Goal: Task Accomplishment & Management: Manage account settings

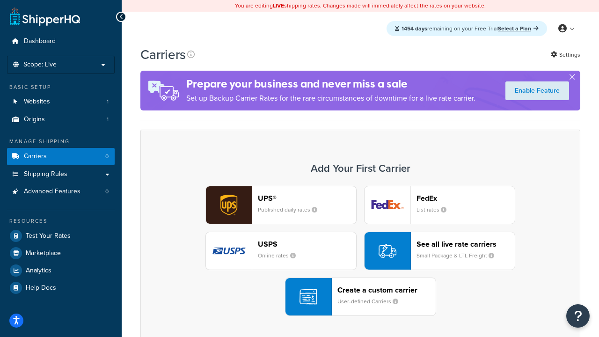
click at [361, 251] on div "UPS® Published daily rates FedEx List rates USPS Online rates See all live rate…" at bounding box center [360, 251] width 421 height 130
click at [466, 198] on header "FedEx" at bounding box center [466, 198] width 98 height 9
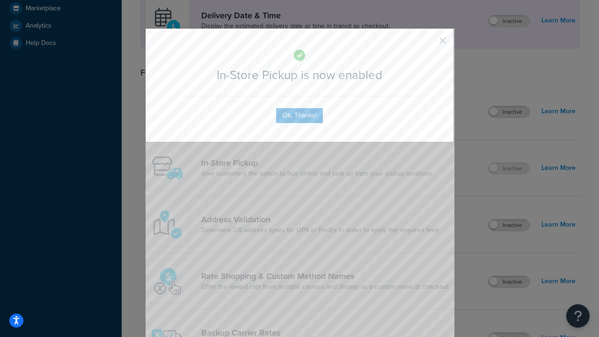
click at [429, 44] on button "button" at bounding box center [429, 44] width 2 height 2
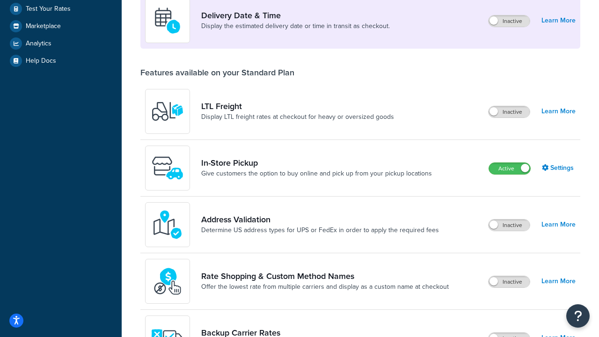
scroll to position [263, 0]
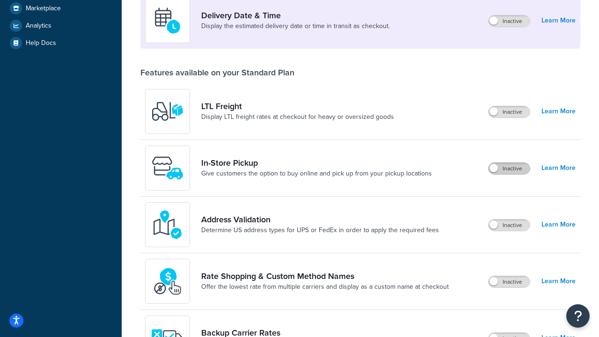
scroll to position [227, 0]
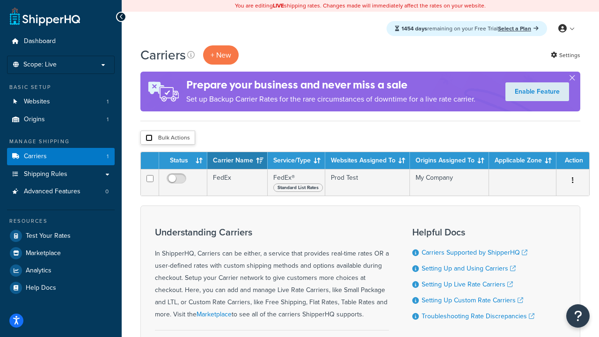
click at [149, 138] on input "checkbox" at bounding box center [149, 137] width 7 height 7
checkbox input "true"
click at [0, 0] on button "Delete" at bounding box center [0, 0] width 0 height 0
